Goal: Task Accomplishment & Management: Use online tool/utility

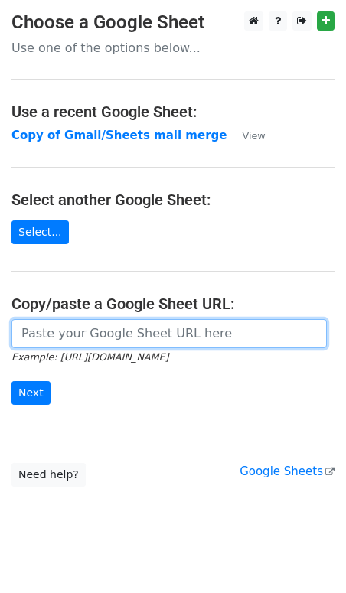
click at [47, 335] on input "url" at bounding box center [168, 333] width 315 height 29
type input "https://docs.google.com/spreadsheets/d/1ybbIjyPz1an0o7E-vwBCI0k67XoCnZBdwl8FpVm…"
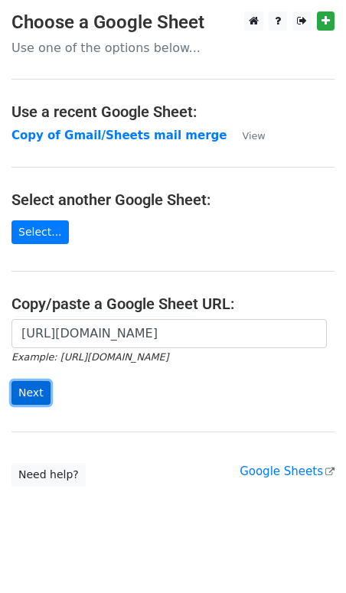
click at [30, 388] on input "Next" at bounding box center [30, 393] width 39 height 24
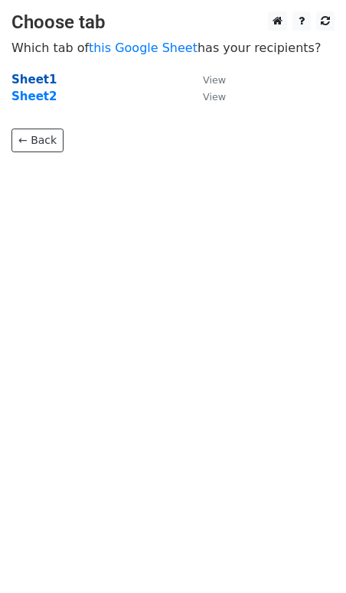
click at [29, 76] on strong "Sheet1" at bounding box center [33, 80] width 45 height 14
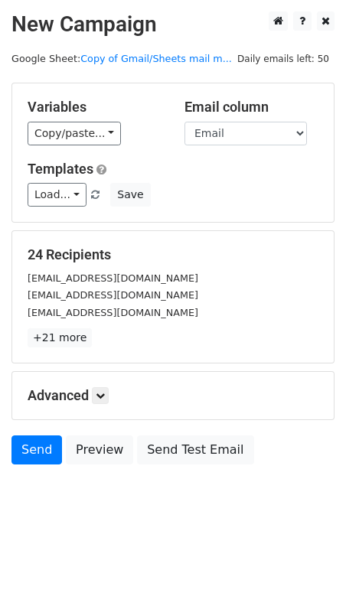
scroll to position [2, 0]
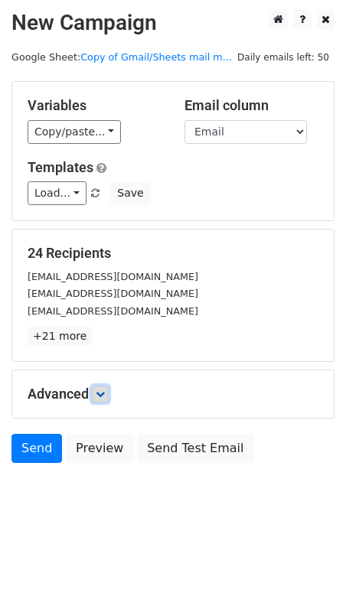
click at [105, 391] on icon at bounding box center [100, 393] width 9 height 9
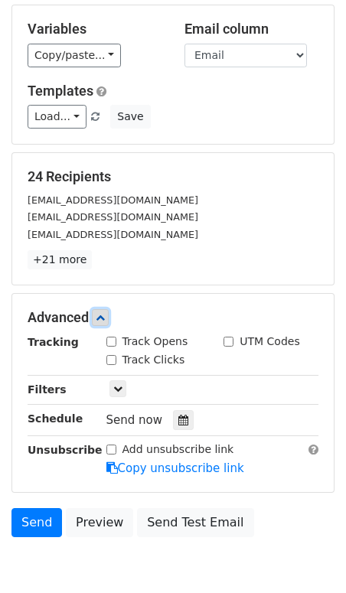
scroll to position [112, 0]
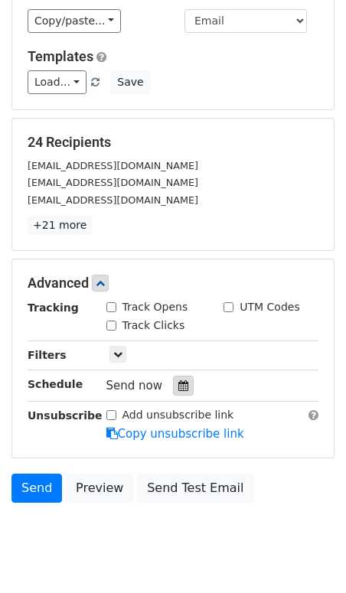
click at [179, 389] on icon at bounding box center [183, 385] width 10 height 11
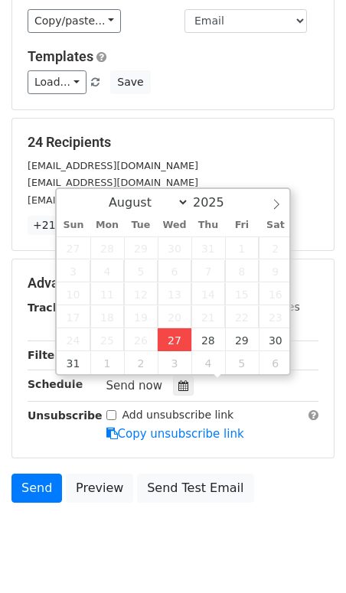
type input "[DATE] 12:00"
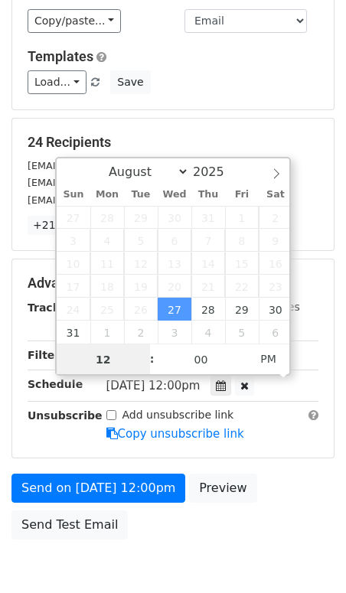
scroll to position [1, 0]
click at [107, 359] on input "12" at bounding box center [103, 358] width 93 height 31
type input "11"
type input "[DATE] 11:00"
click at [266, 356] on span "PM" at bounding box center [268, 358] width 42 height 31
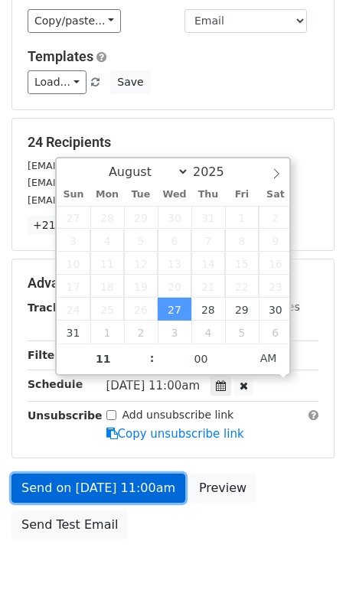
click at [94, 487] on link "Send on [DATE] 11:00am" at bounding box center [98, 487] width 174 height 29
